Goal: Task Accomplishment & Management: Manage account settings

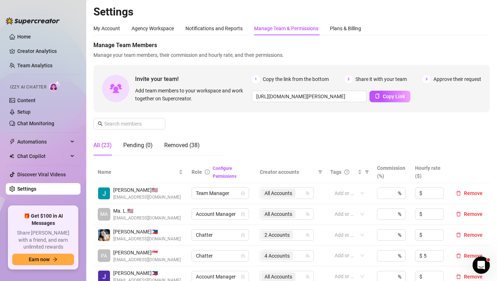
scroll to position [142, 0]
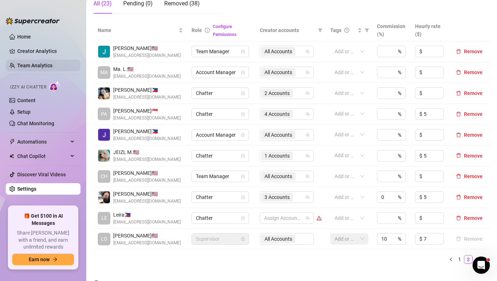
click at [52, 66] on link "Team Analytics" at bounding box center [34, 66] width 35 height 6
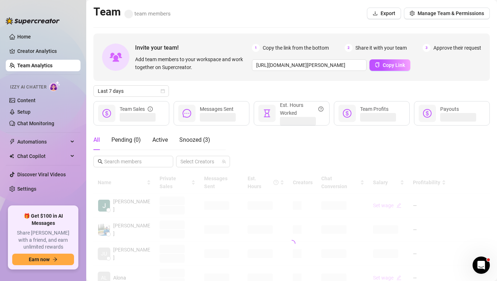
click at [135, 80] on div "Invite your team! Add team members to your workspace and work together on Super…" at bounding box center [291, 56] width 396 height 47
click at [139, 89] on span "Last 7 days" at bounding box center [131, 90] width 67 height 11
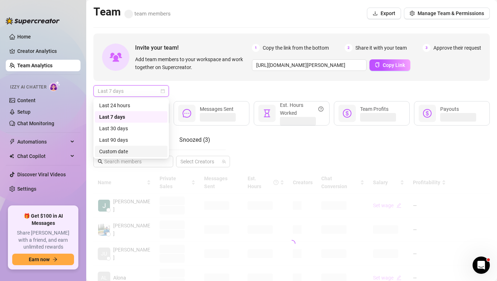
click at [151, 149] on div "Custom date" at bounding box center [131, 151] width 64 height 8
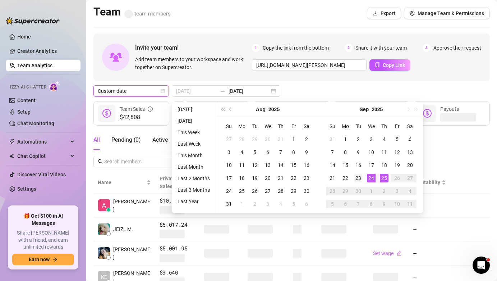
type input "[DATE]"
click at [359, 179] on div "23" at bounding box center [358, 178] width 9 height 9
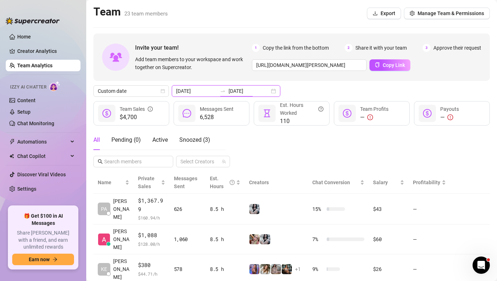
click at [228, 87] on input "[DATE]" at bounding box center [248, 91] width 41 height 8
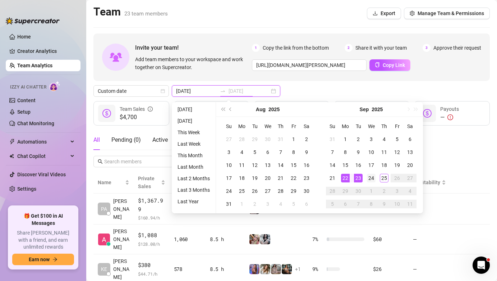
type input "[DATE]"
click at [367, 181] on div "24" at bounding box center [371, 178] width 9 height 9
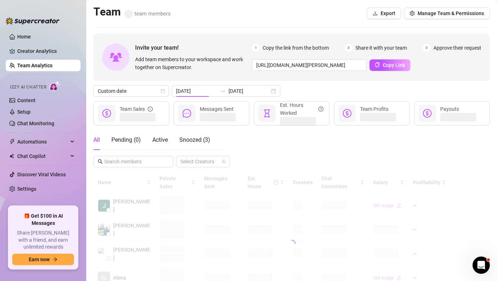
type input "[DATE]"
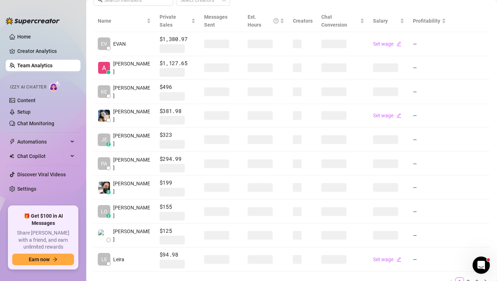
scroll to position [160, 0]
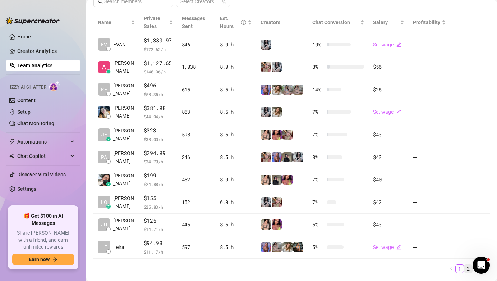
click at [464, 266] on link "2" at bounding box center [468, 268] width 8 height 8
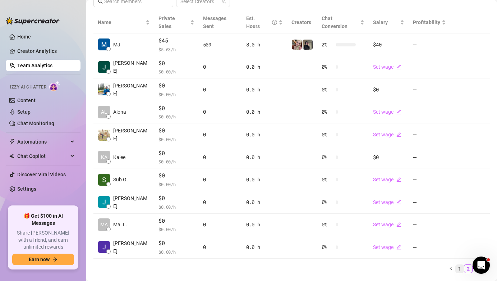
click at [456, 264] on link "1" at bounding box center [460, 268] width 8 height 8
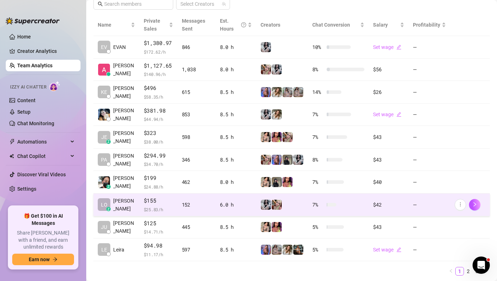
scroll to position [157, 0]
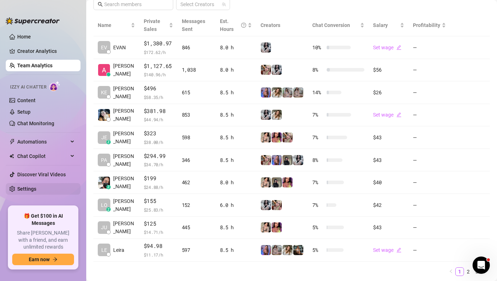
click at [36, 187] on link "Settings" at bounding box center [26, 189] width 19 height 6
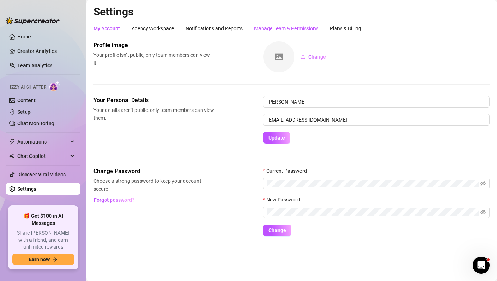
click at [303, 29] on div "Manage Team & Permissions" at bounding box center [286, 28] width 64 height 8
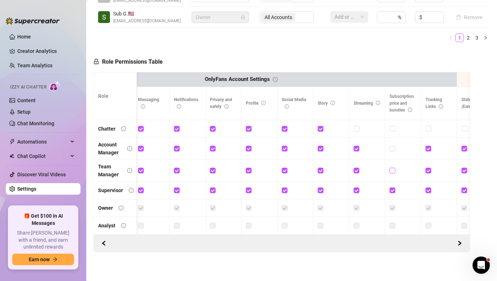
click at [390, 167] on span at bounding box center [392, 170] width 6 height 6
click at [390, 167] on input "checkbox" at bounding box center [391, 169] width 5 height 5
checkbox input "true"
click at [391, 145] on label at bounding box center [392, 148] width 6 height 8
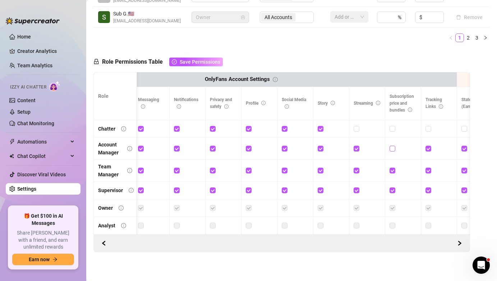
click at [391, 145] on input "checkbox" at bounding box center [391, 147] width 5 height 5
checkbox input "true"
click at [216, 59] on span "Save Permissions" at bounding box center [200, 62] width 41 height 6
